Goal: Browse casually

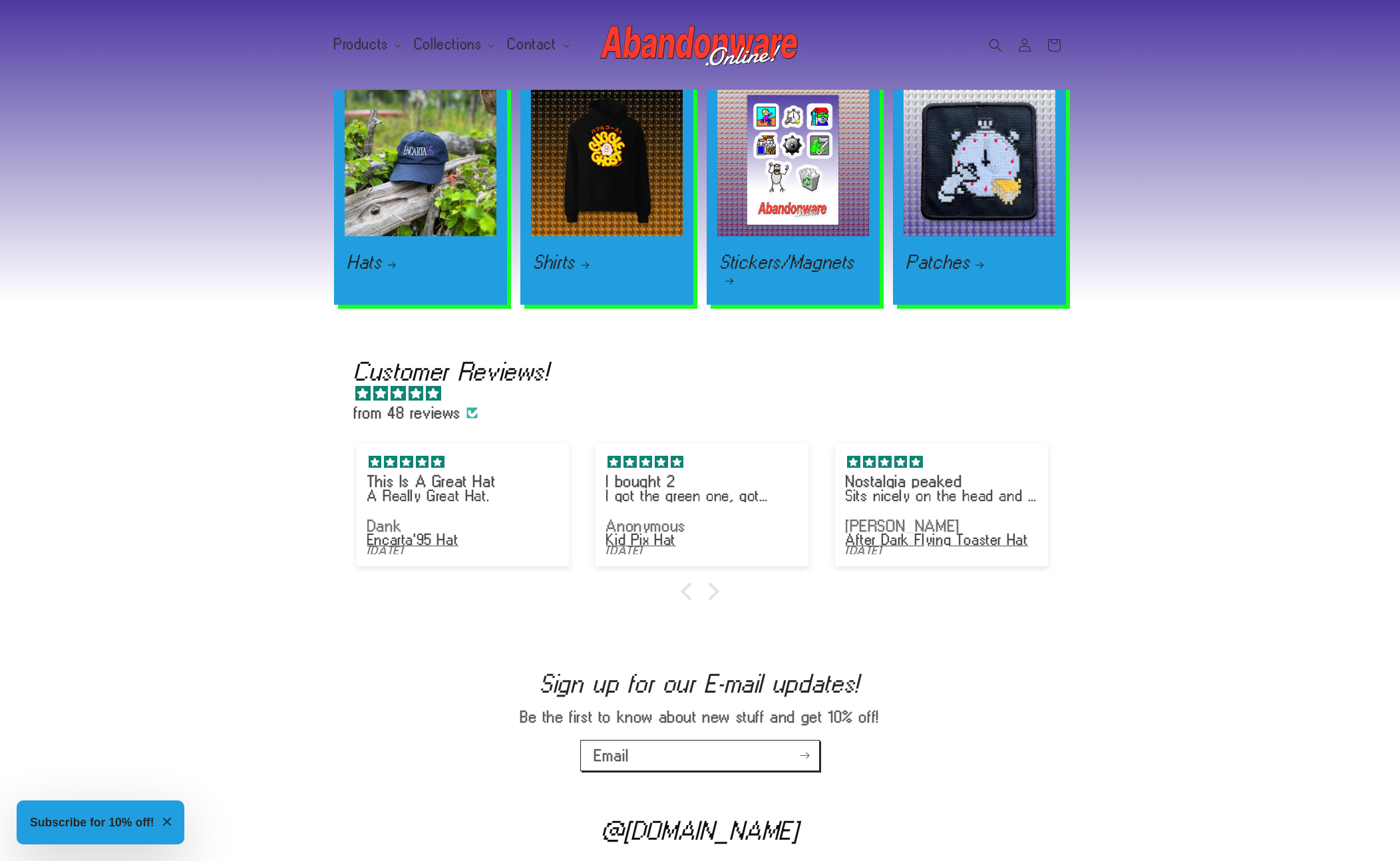
scroll to position [1451, 0]
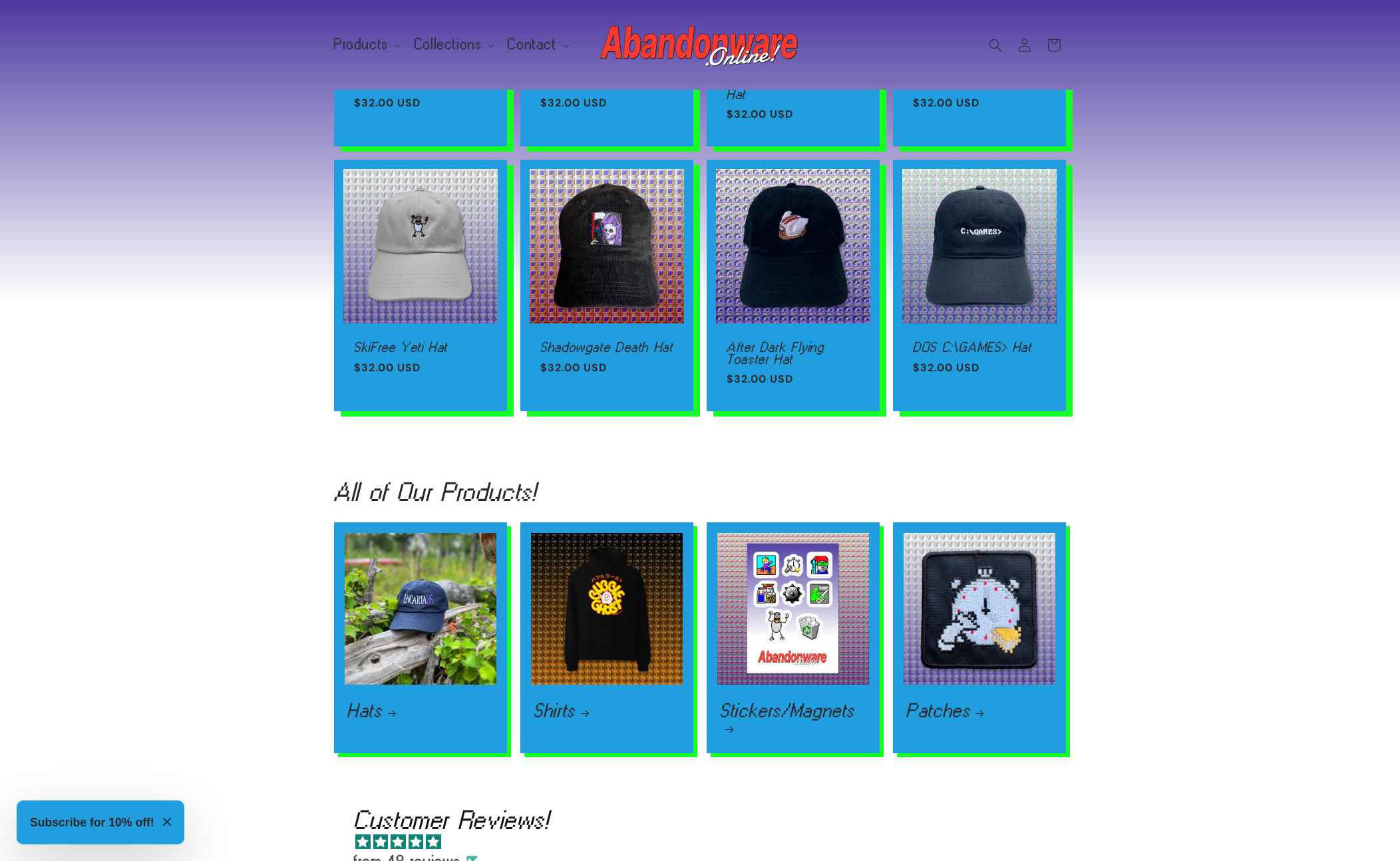
click at [6, 464] on div "All of Our Products! Hats Hats Shirts T-shirts! Hoodies! Shirts Stickers/Magnet…" at bounding box center [700, 617] width 1400 height 320
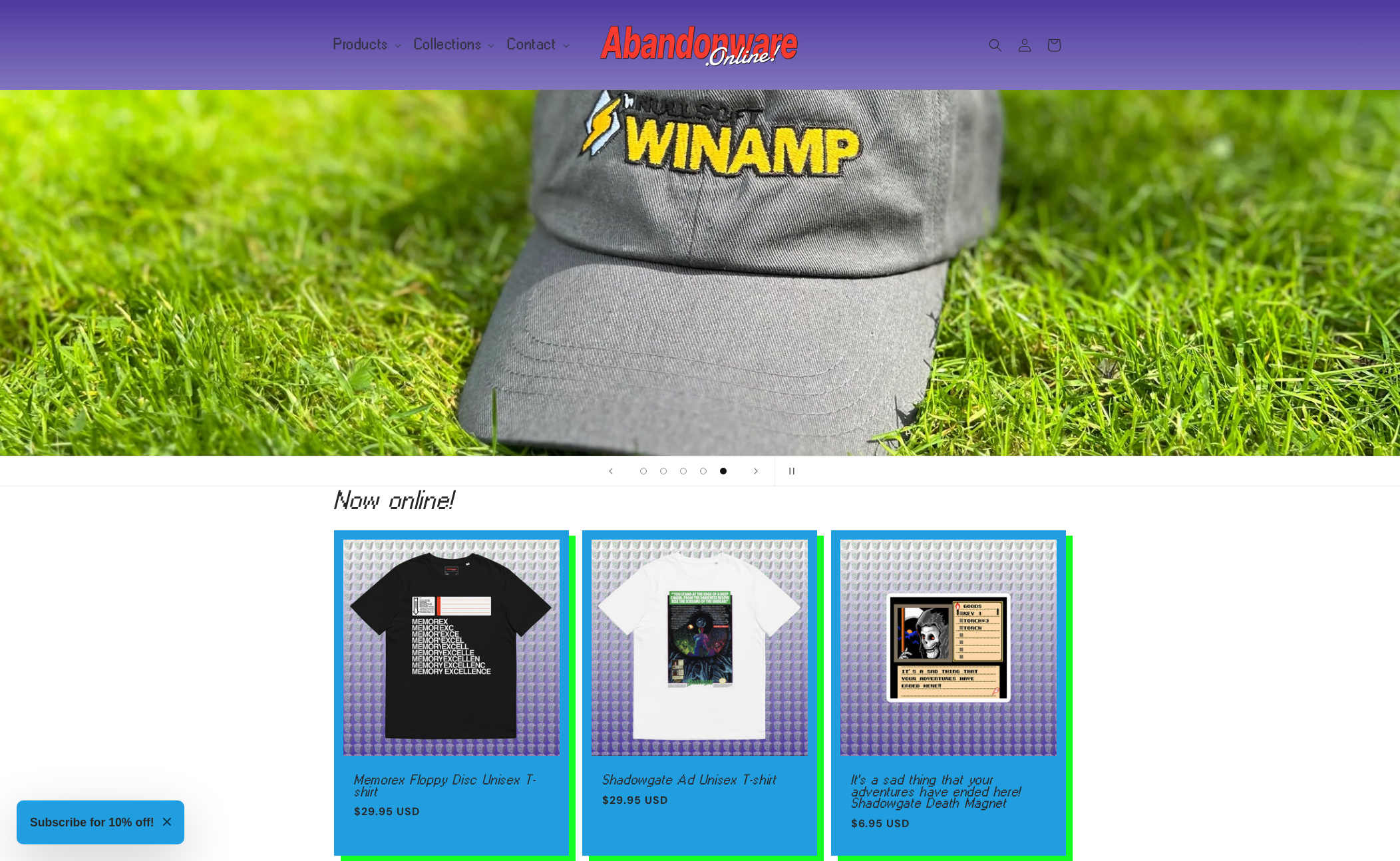
scroll to position [0, 0]
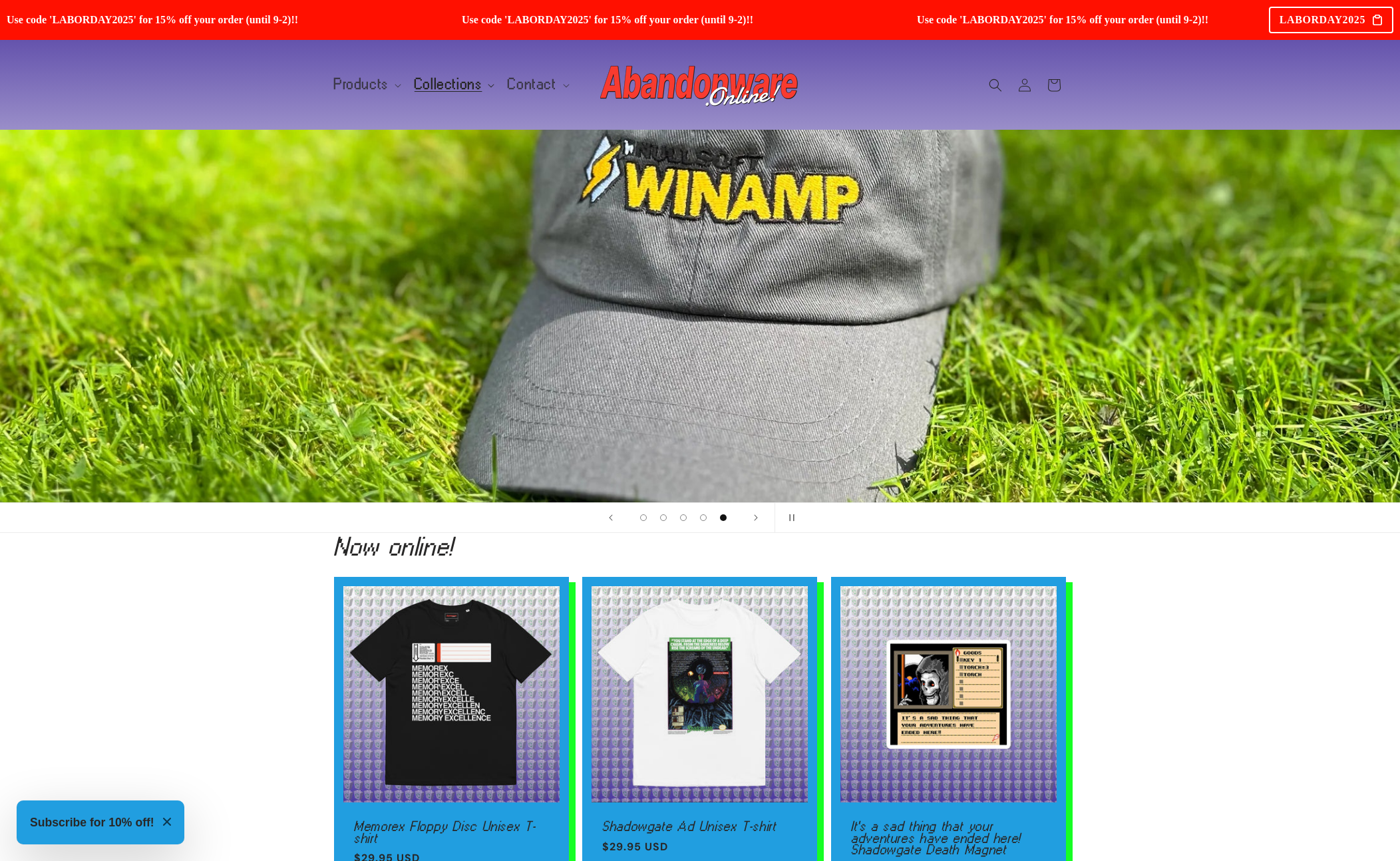
click at [444, 82] on span "Collections" at bounding box center [449, 85] width 68 height 12
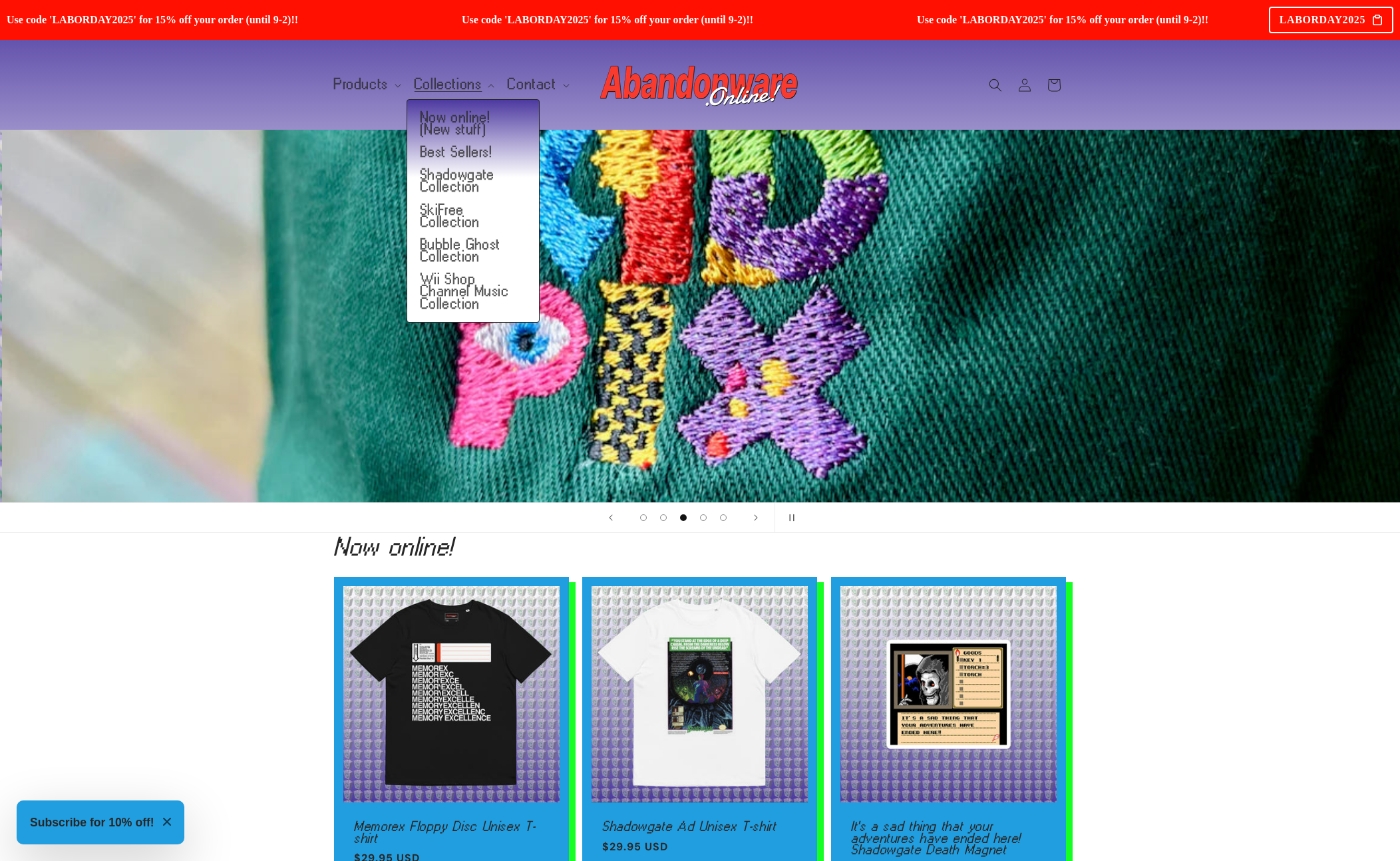
scroll to position [0, 2800]
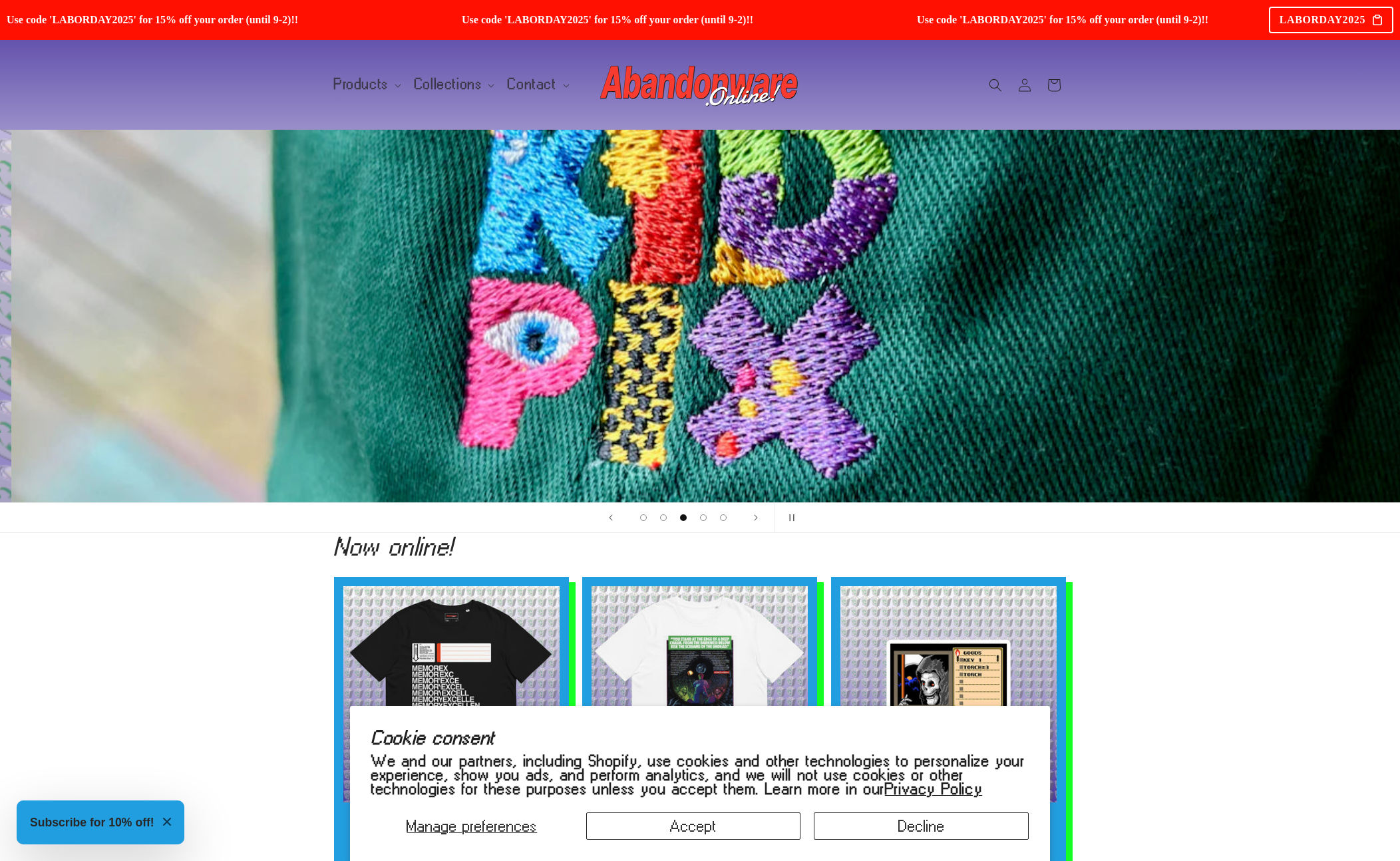
scroll to position [0, 2800]
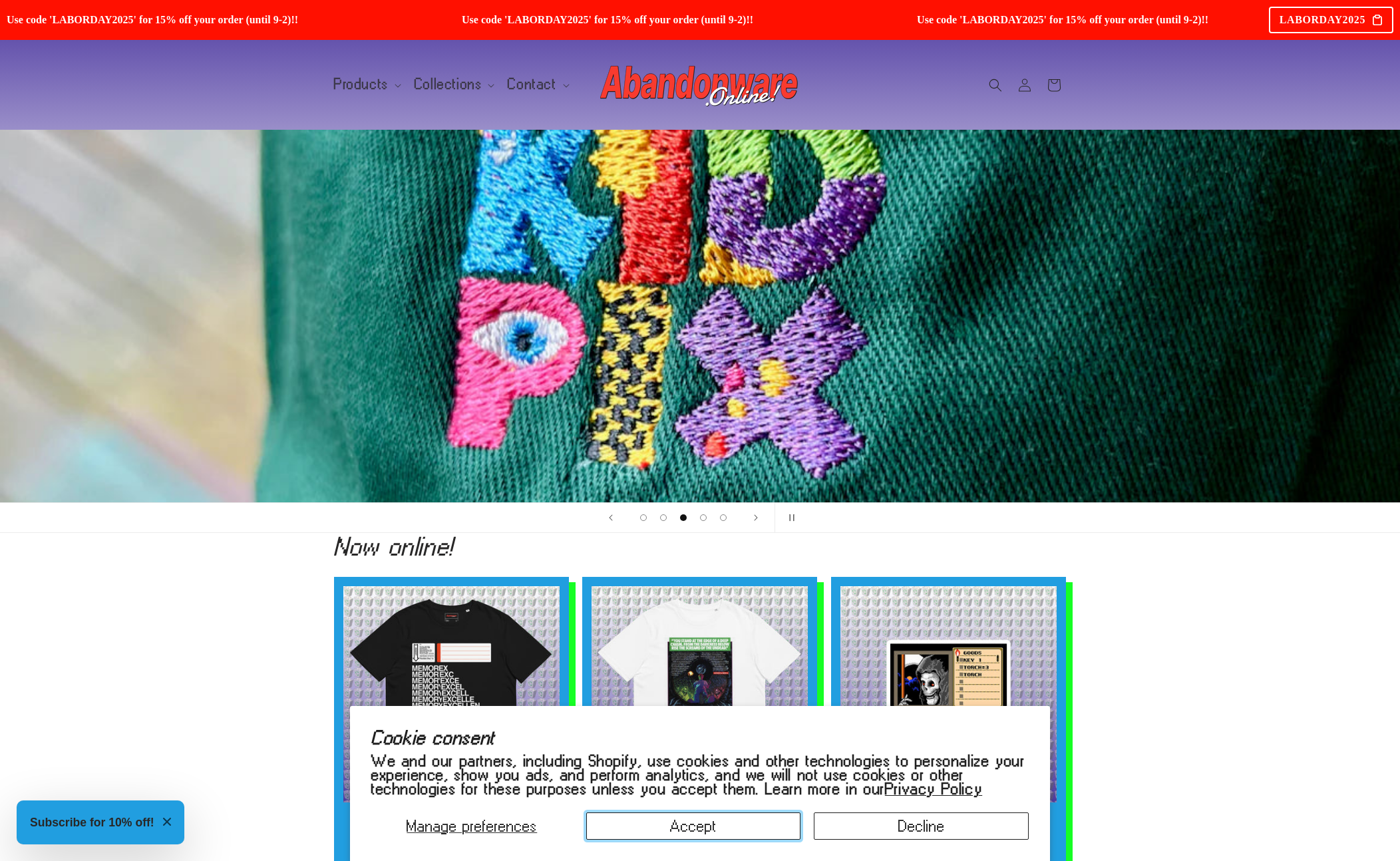
click at [710, 830] on button "Accept" at bounding box center [694, 826] width 215 height 27
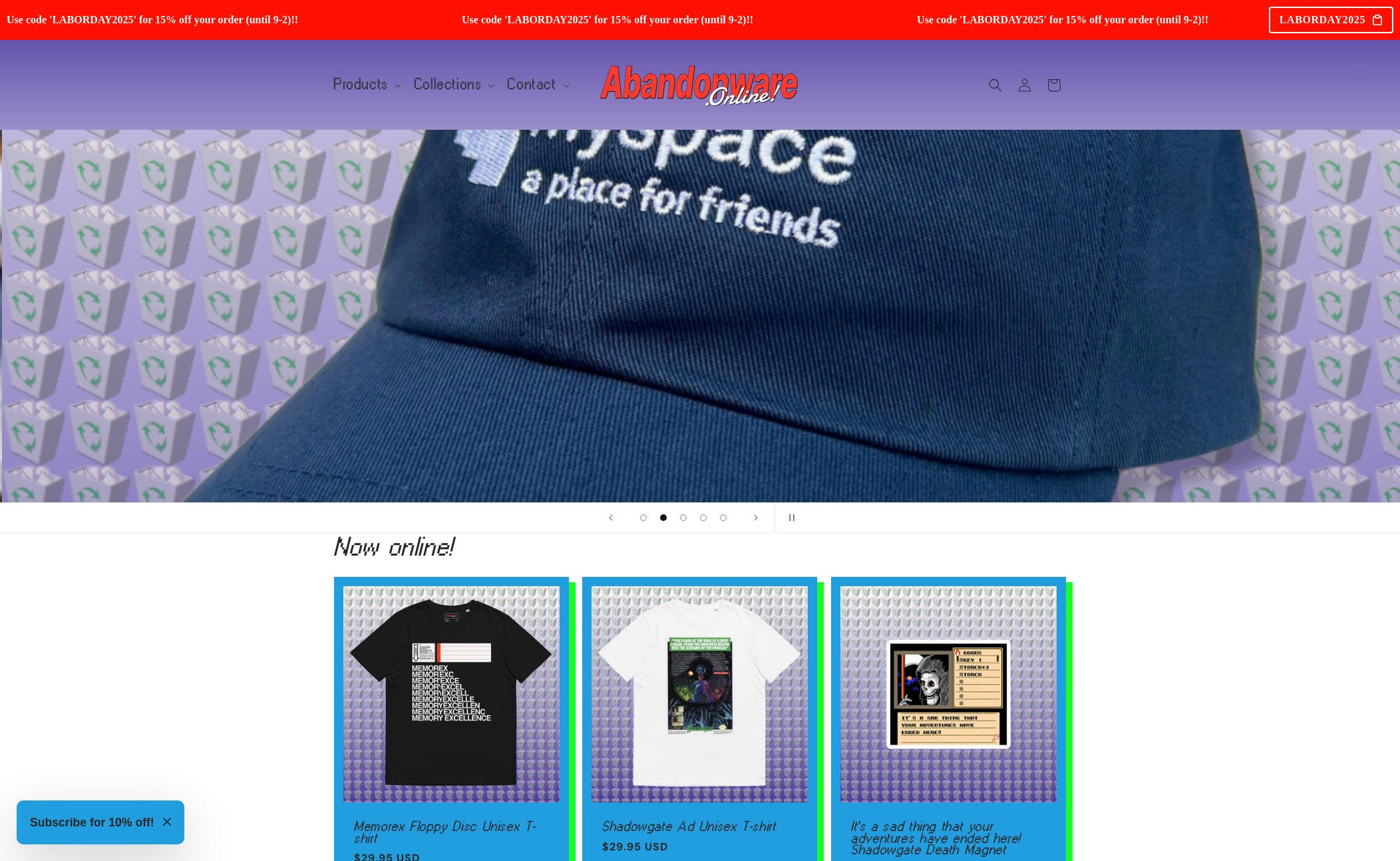
scroll to position [0, 1400]
